Goal: Navigation & Orientation: Find specific page/section

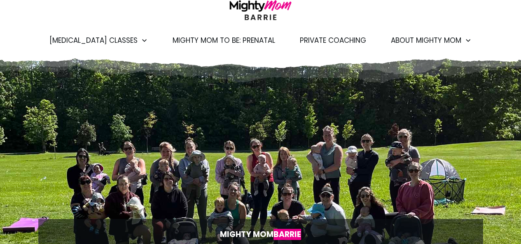
scroll to position [43, 0]
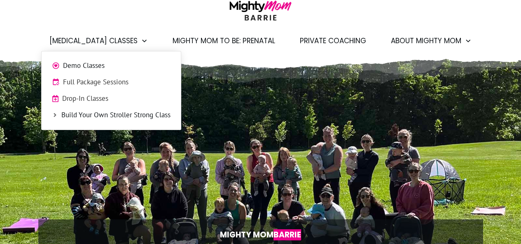
click at [95, 87] on span "Full Package Sessions" at bounding box center [117, 82] width 108 height 11
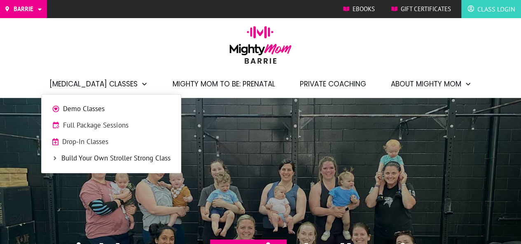
click at [96, 126] on span "Full Package Sessions" at bounding box center [117, 125] width 108 height 11
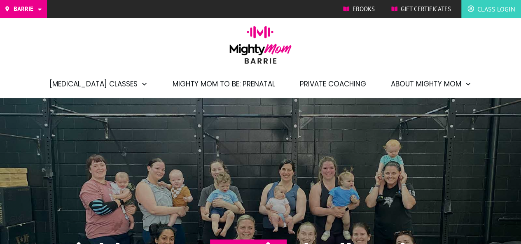
click at [212, 87] on span "Mighty Mom to Be: Prenatal" at bounding box center [224, 84] width 103 height 14
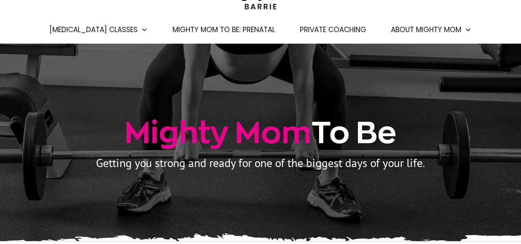
scroll to position [55, 0]
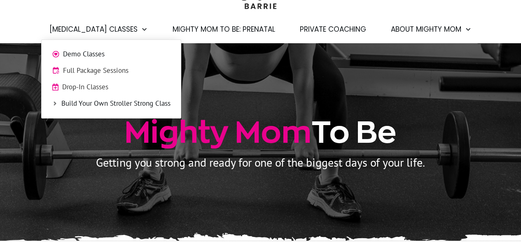
click at [102, 84] on span "Drop-In Classes" at bounding box center [116, 87] width 108 height 11
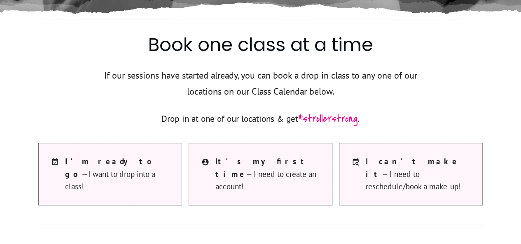
scroll to position [293, 0]
